Goal: Complete application form: Complete application form

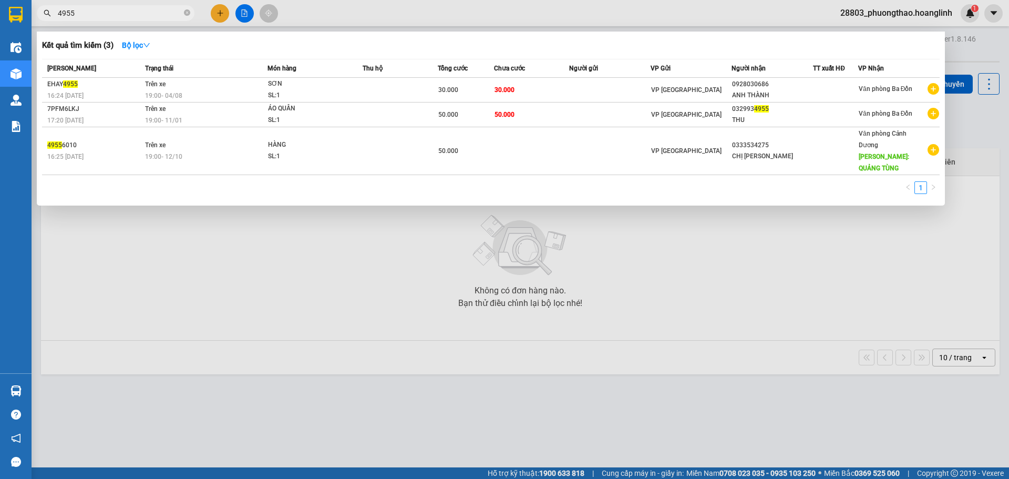
click at [26, 23] on section "Kết quả tìm kiếm ( 3 ) Bộ lọc Mã ĐH Trạng thái Món hàng Thu hộ Tổng cước Chưa c…" at bounding box center [504, 239] width 1009 height 479
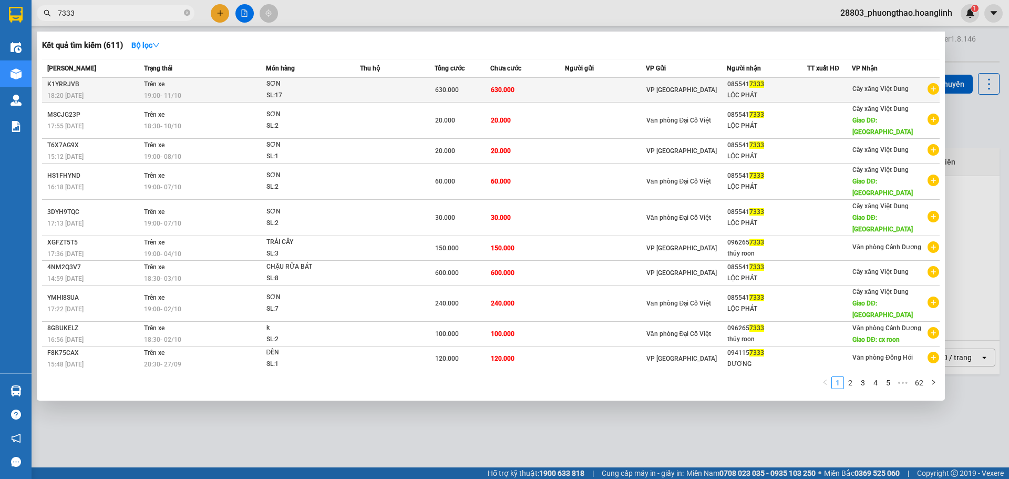
type input "7333"
click at [361, 94] on tr "K1YRRJVB 18:20 [DATE] Trên xe 19:00 [DATE] [GEOGRAPHIC_DATA]: 17 630.000 630.00…" at bounding box center [490, 90] width 897 height 25
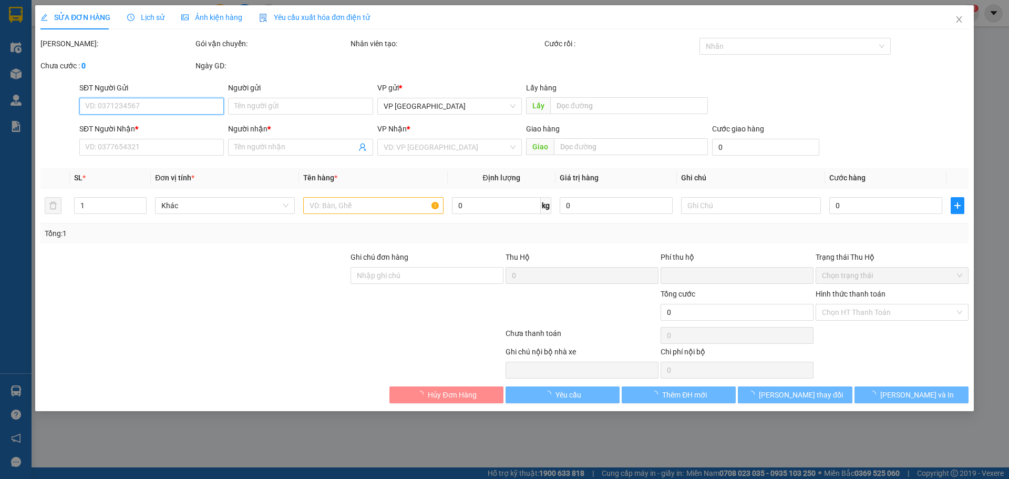
type input "0855417333"
type input "LỘC PHÁT"
type input "50"
type input "0"
type input "630.000"
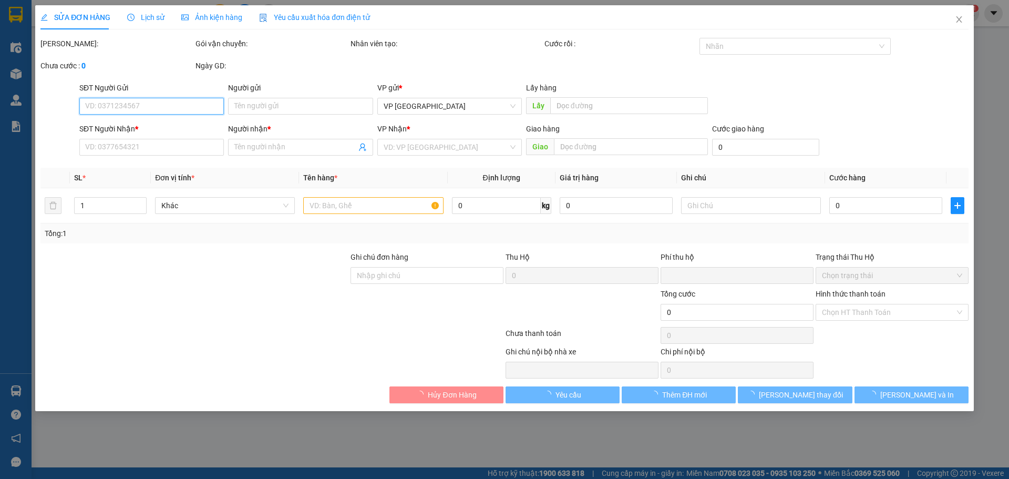
type input "630.000"
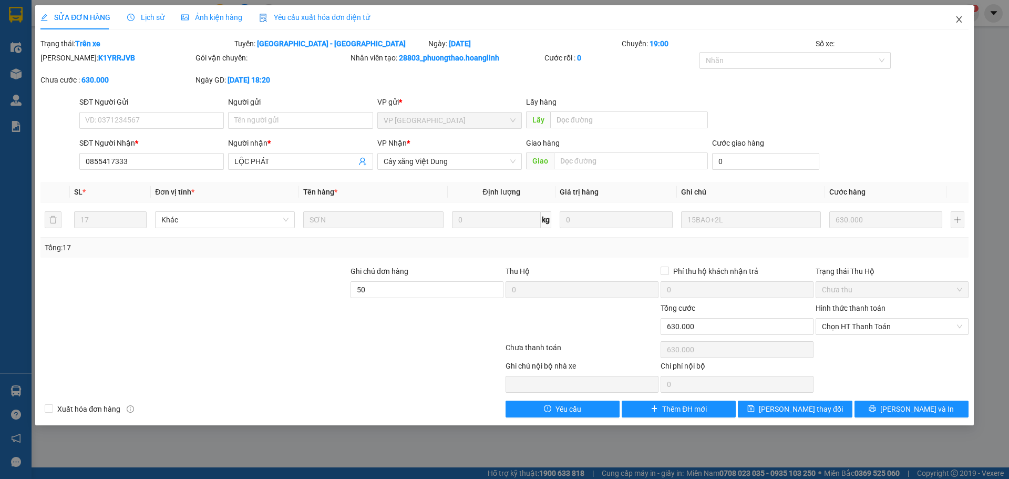
click at [958, 19] on icon "close" at bounding box center [959, 19] width 6 height 6
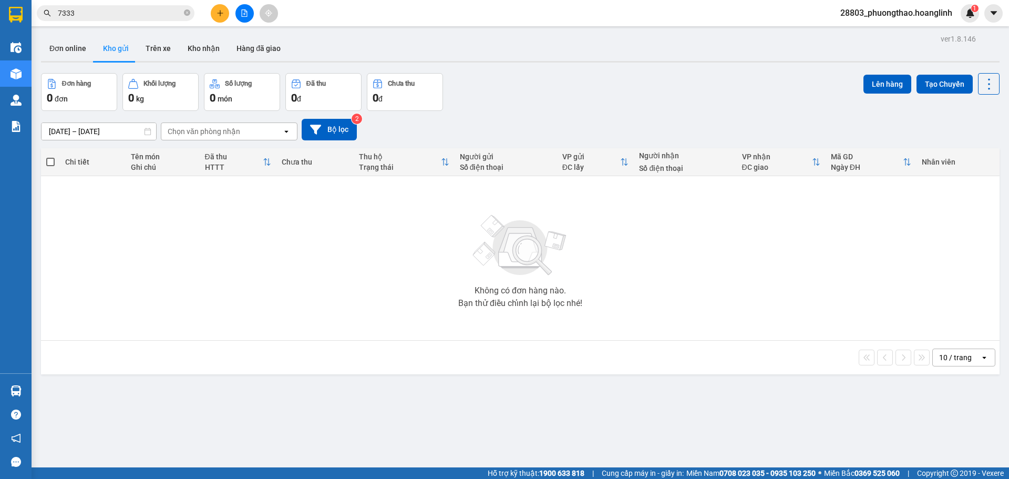
click at [104, 7] on input "7333" at bounding box center [120, 13] width 124 height 12
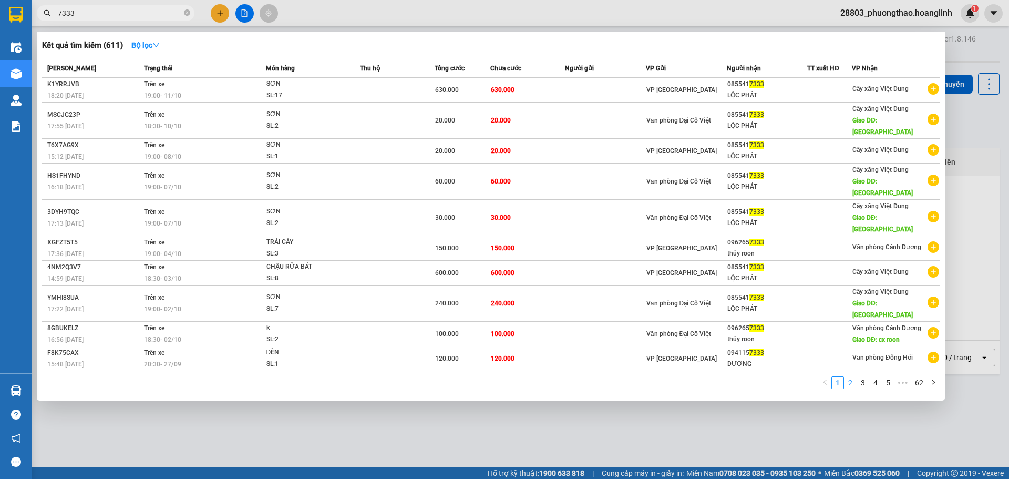
click at [852, 377] on link "2" at bounding box center [850, 383] width 12 height 12
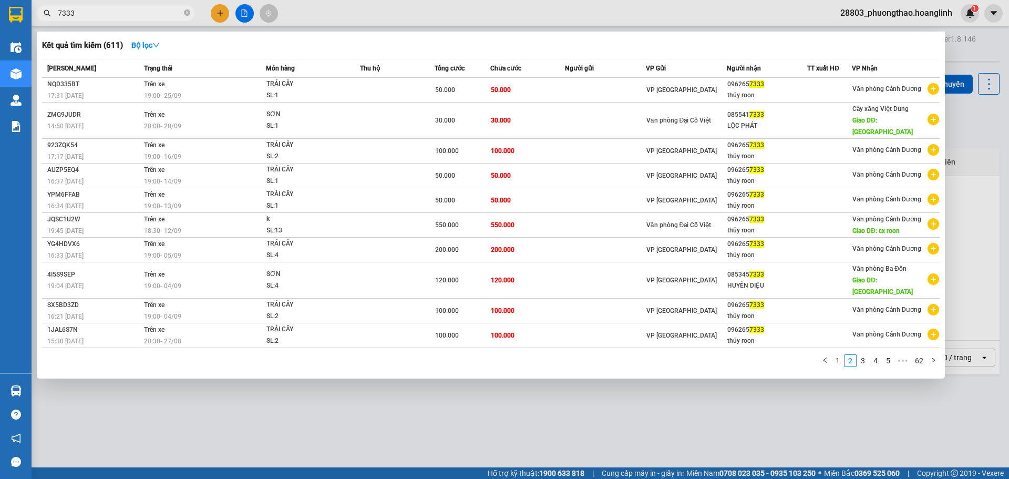
click at [224, 16] on div at bounding box center [504, 239] width 1009 height 479
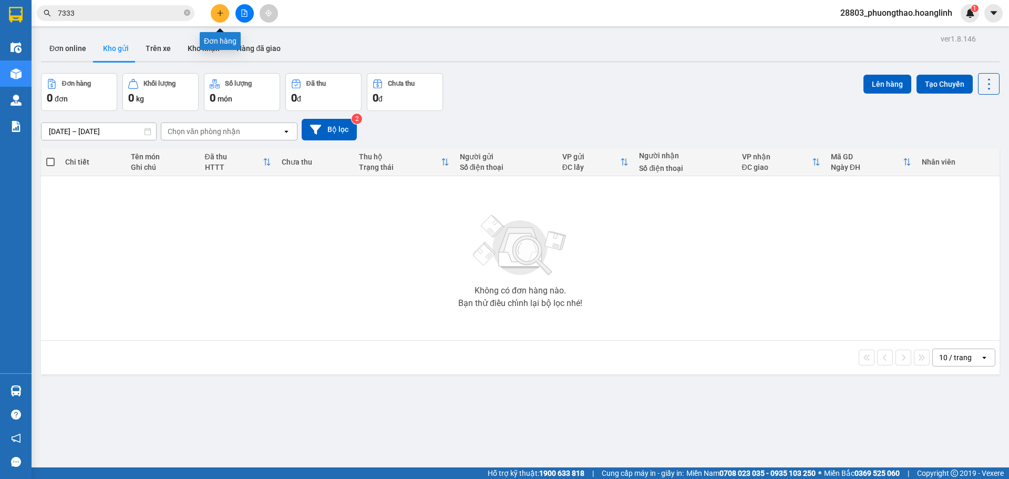
click at [220, 7] on button at bounding box center [220, 13] width 18 height 18
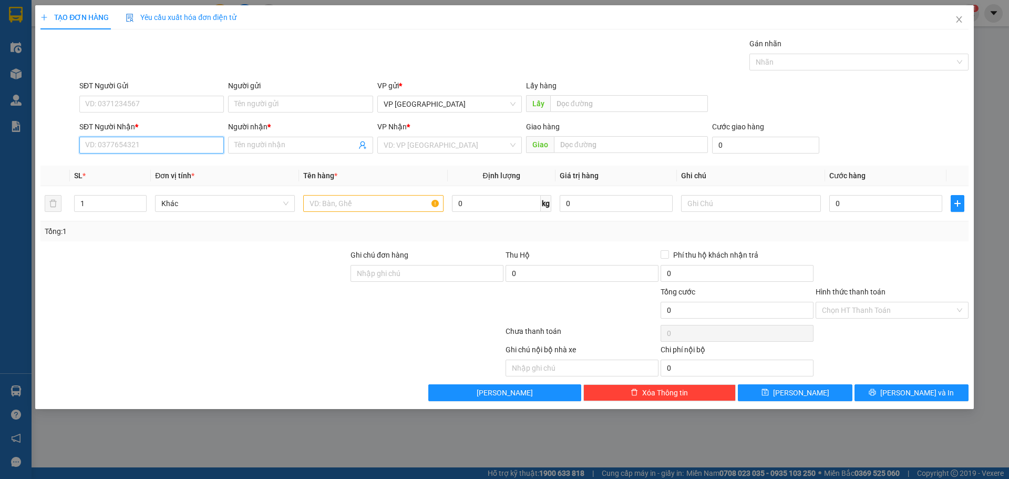
click at [97, 138] on input "SĐT Người Nhận *" at bounding box center [151, 145] width 144 height 17
type input "0982312315"
click at [102, 168] on div "0982312315 - A HỌC" at bounding box center [152, 166] width 132 height 12
type input "A HỌC"
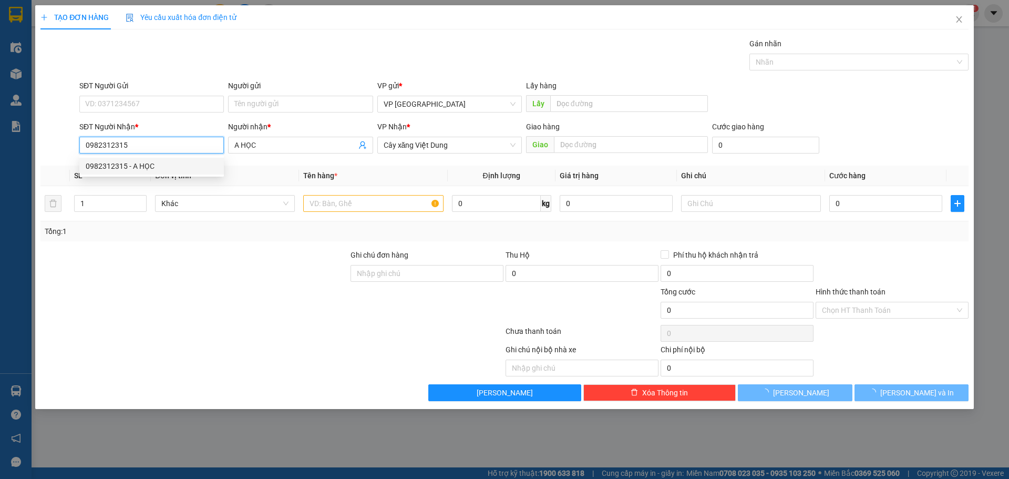
type input "100.000"
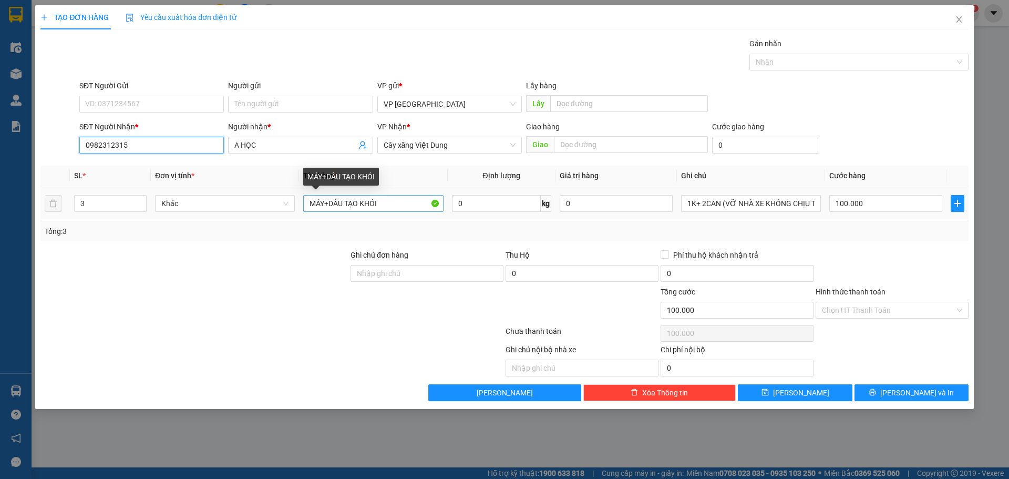
type input "0982312315"
drag, startPoint x: 393, startPoint y: 205, endPoint x: 210, endPoint y: 201, distance: 182.9
click at [210, 201] on tr "3 Khác MÁY+DẦU TẠO KHÓI 0 kg 0 1K+ 2CAN (VỠ NHÀ XE KHÔNG CHỊU TRÁCH NHIỆM) 100.…" at bounding box center [504, 203] width 928 height 35
type input "F"
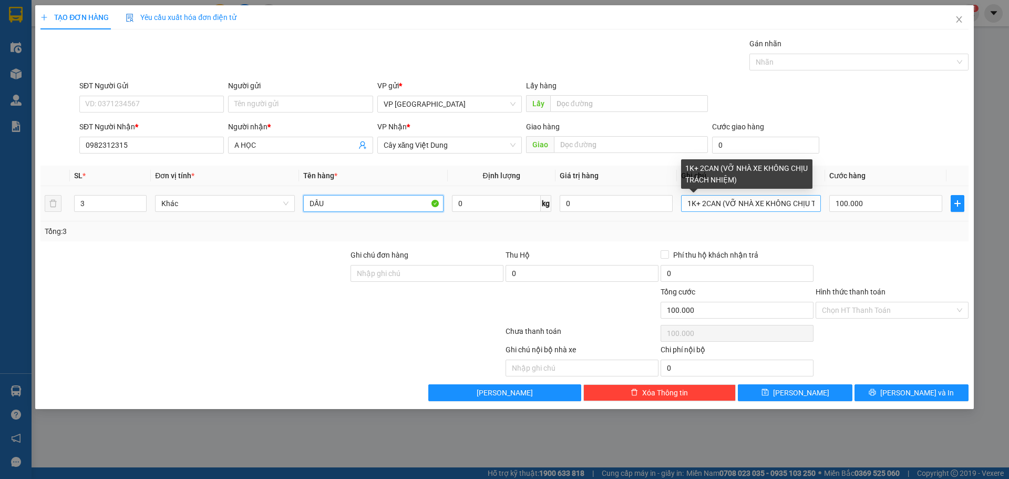
type input "DẦU"
drag, startPoint x: 689, startPoint y: 203, endPoint x: 820, endPoint y: 209, distance: 130.9
click at [820, 209] on input "1K+ 2CAN (VỠ NHÀ XE KHÔNG CHỊU TRÁCH NHIỆM)" at bounding box center [751, 203] width 140 height 17
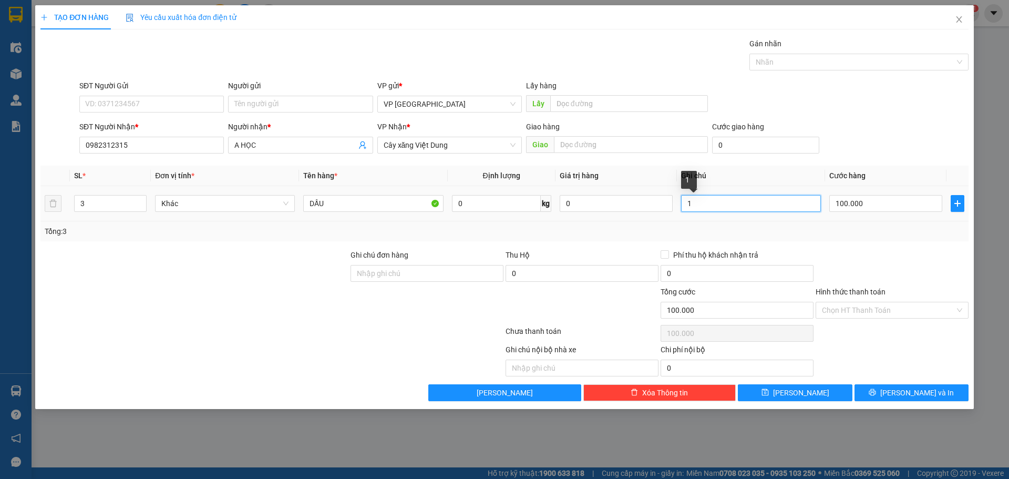
scroll to position [0, 0]
type input "1K"
click at [890, 199] on input "100.000" at bounding box center [885, 203] width 113 height 17
type input "5"
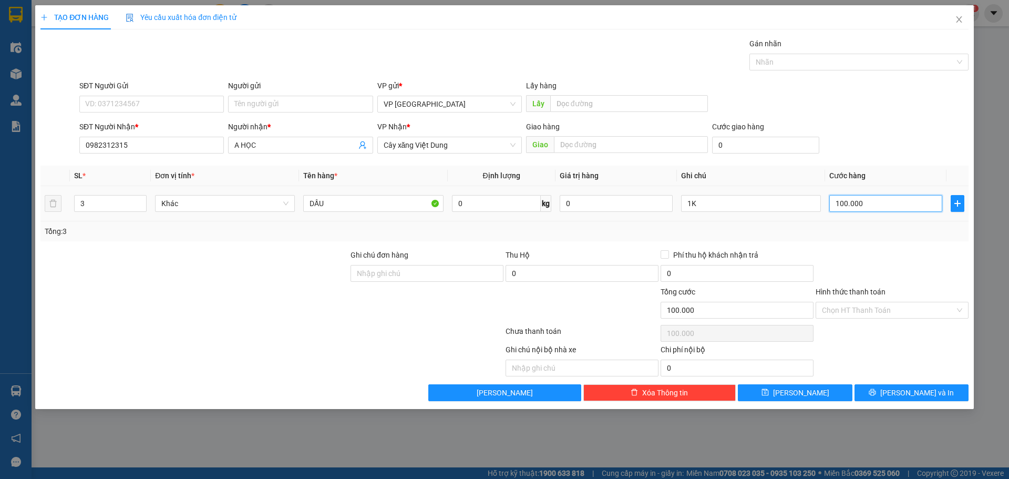
type input "5"
type input "50"
type input "50.000"
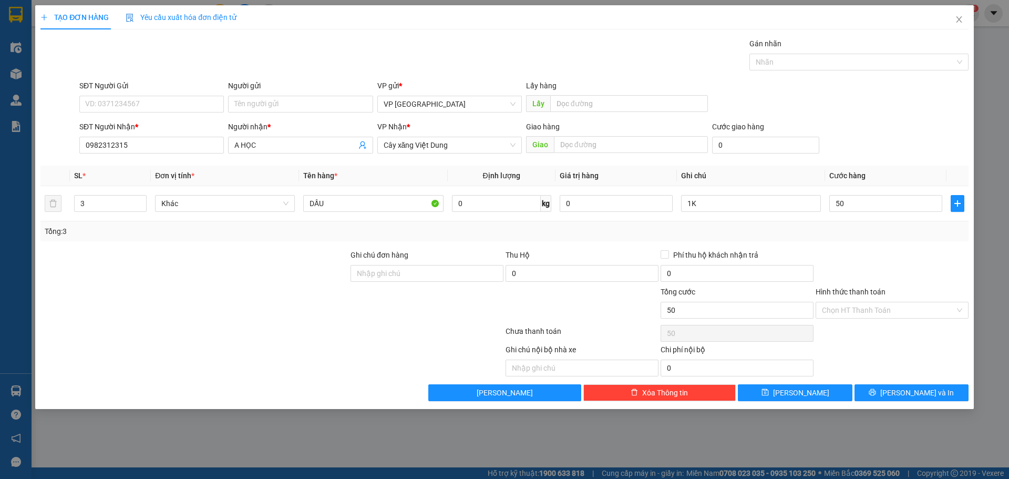
type input "50.000"
drag, startPoint x: 960, startPoint y: 278, endPoint x: 892, endPoint y: 314, distance: 75.9
click at [958, 282] on div at bounding box center [891, 267] width 155 height 37
drag, startPoint x: 887, startPoint y: 309, endPoint x: 862, endPoint y: 319, distance: 27.1
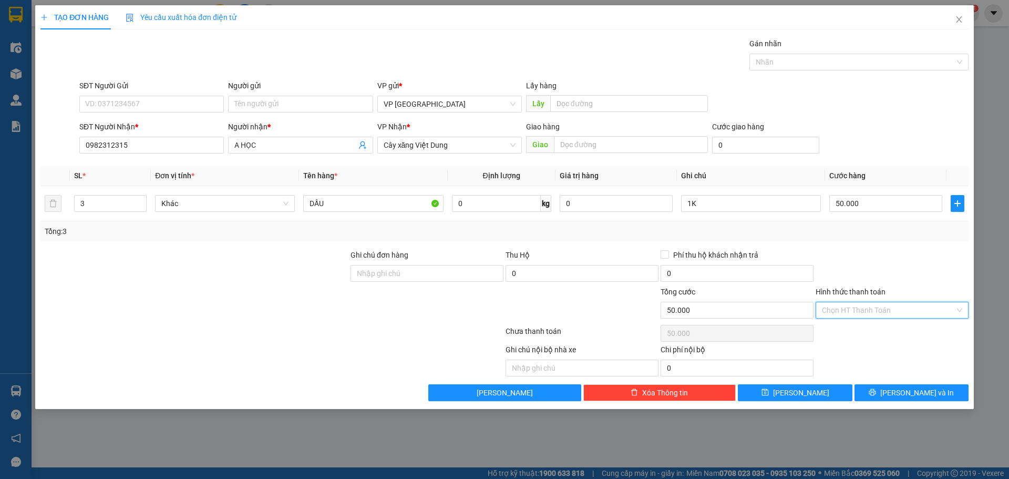
click at [885, 309] on input "Hình thức thanh toán" at bounding box center [888, 310] width 133 height 16
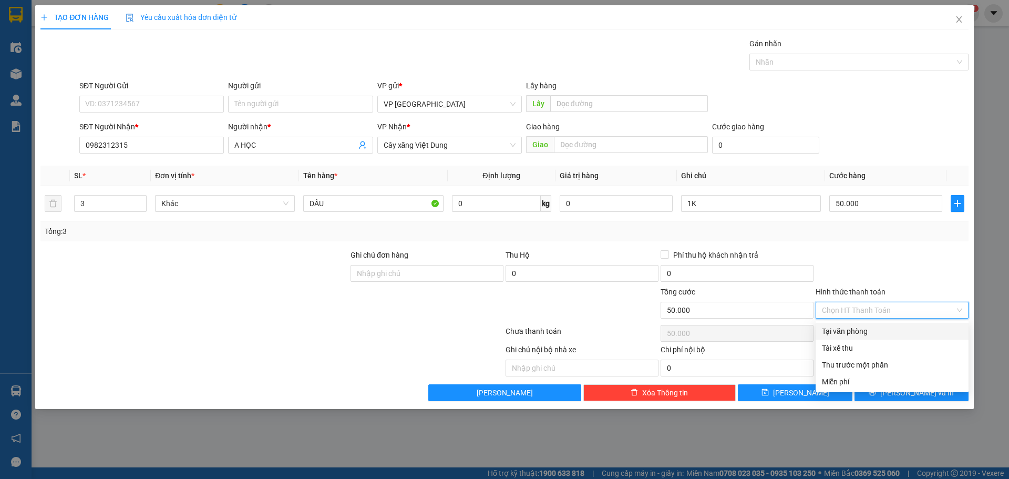
click at [855, 325] on div "Tại văn phòng" at bounding box center [891, 331] width 153 height 17
type input "0"
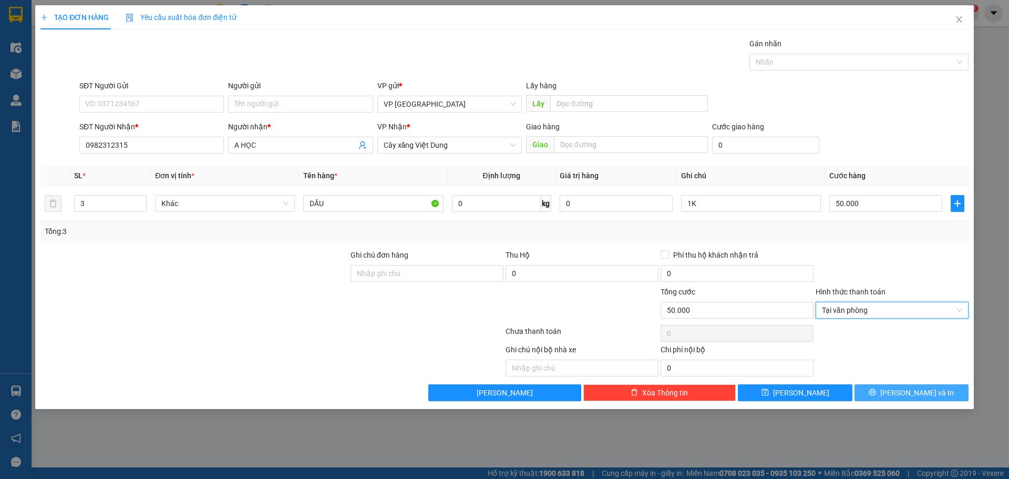
click at [876, 392] on icon "printer" at bounding box center [871, 391] width 7 height 7
